Goal: Transaction & Acquisition: Subscribe to service/newsletter

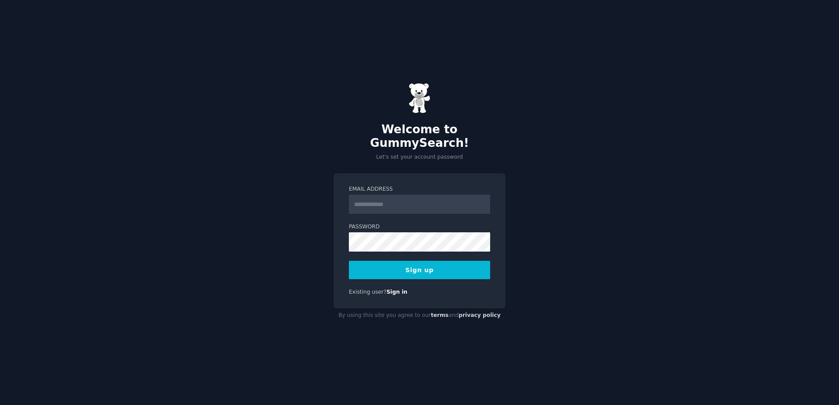
drag, startPoint x: 0, startPoint y: 0, endPoint x: 396, endPoint y: 200, distance: 443.1
click at [396, 200] on input "Email Address" at bounding box center [419, 204] width 141 height 19
type input "**********"
click at [424, 264] on button "Sign up" at bounding box center [419, 270] width 141 height 18
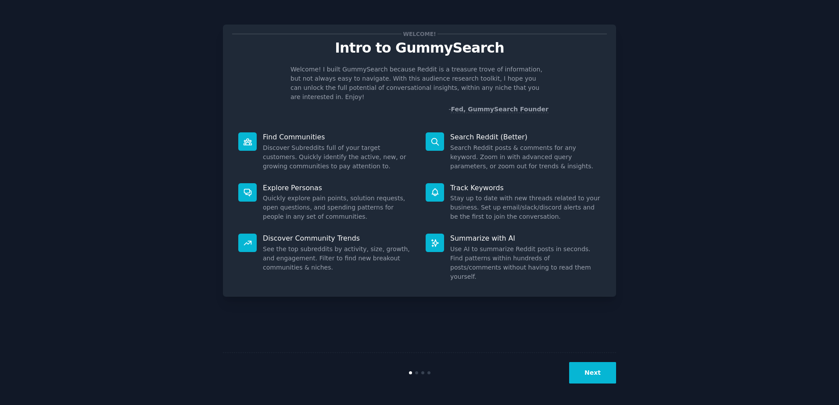
click at [590, 371] on button "Next" at bounding box center [592, 372] width 47 height 21
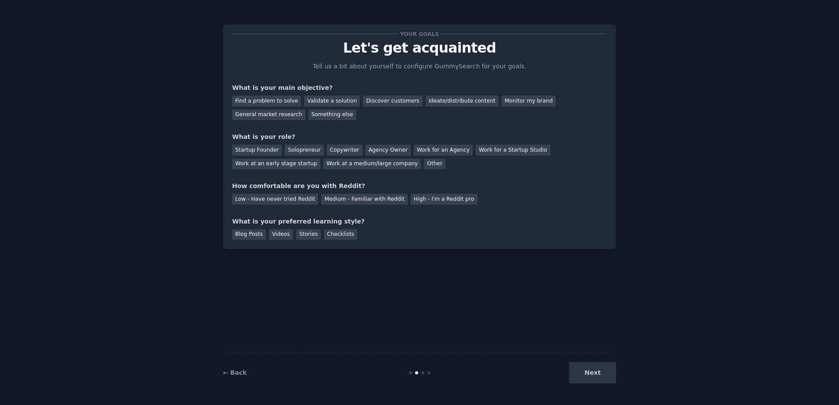
click at [590, 371] on div "Next" at bounding box center [550, 372] width 131 height 21
click at [365, 150] on div "Agency Owner" at bounding box center [387, 150] width 45 height 11
click at [335, 99] on div "Validate a solution" at bounding box center [332, 101] width 56 height 11
click at [292, 199] on div "Low - Have never tried Reddit" at bounding box center [275, 199] width 86 height 11
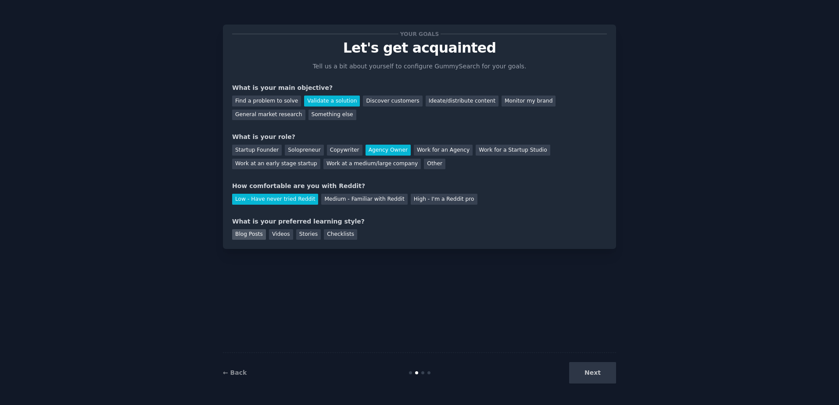
click at [250, 236] on div "Blog Posts" at bounding box center [249, 234] width 34 height 11
click at [588, 373] on button "Next" at bounding box center [592, 372] width 47 height 21
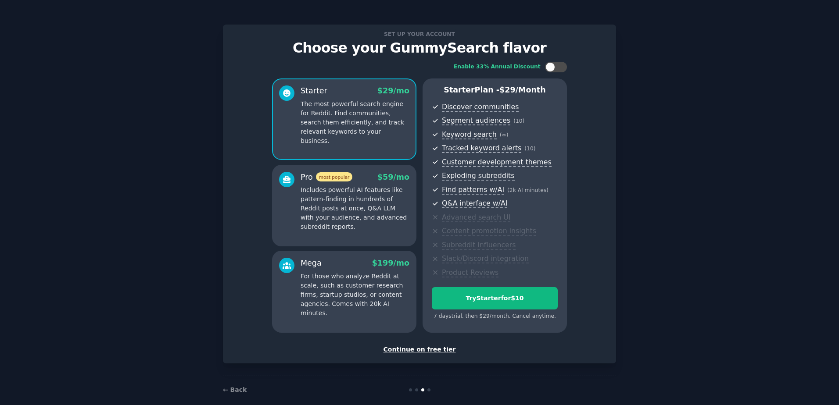
click at [420, 348] on div "Continue on free tier" at bounding box center [419, 349] width 375 height 9
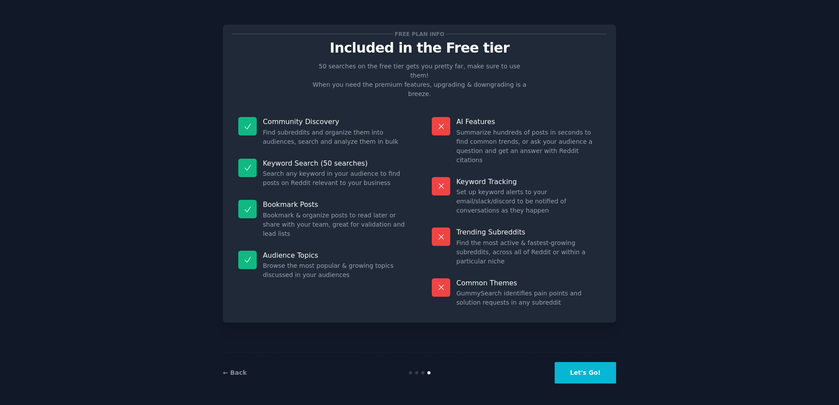
click at [582, 374] on button "Let's Go!" at bounding box center [584, 372] width 61 height 21
